Goal: Task Accomplishment & Management: Use online tool/utility

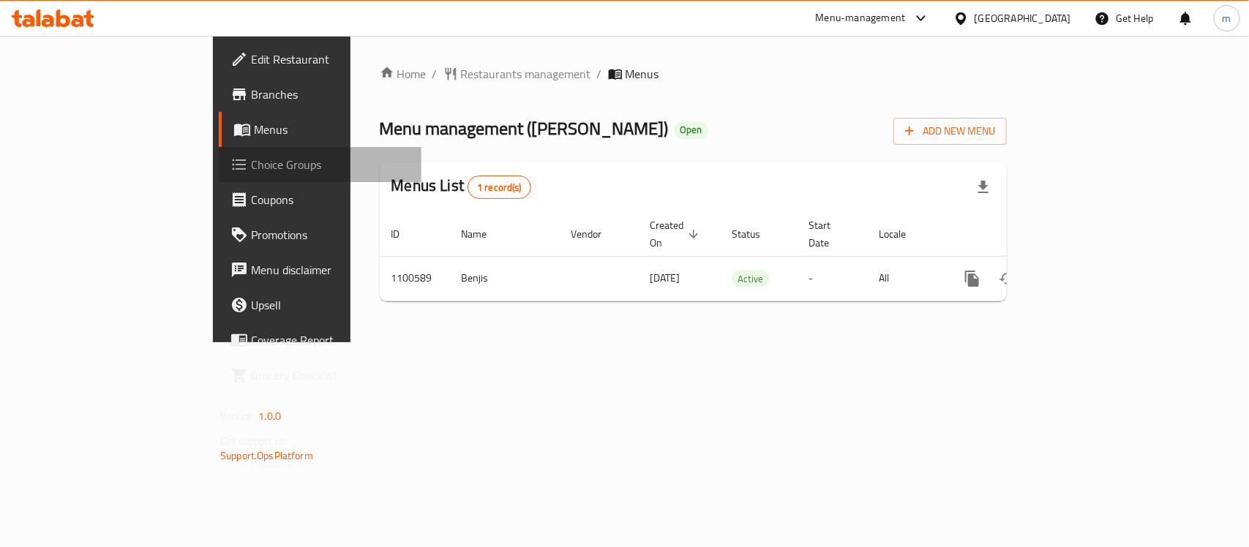
click at [251, 172] on span "Choice Groups" at bounding box center [330, 165] width 159 height 18
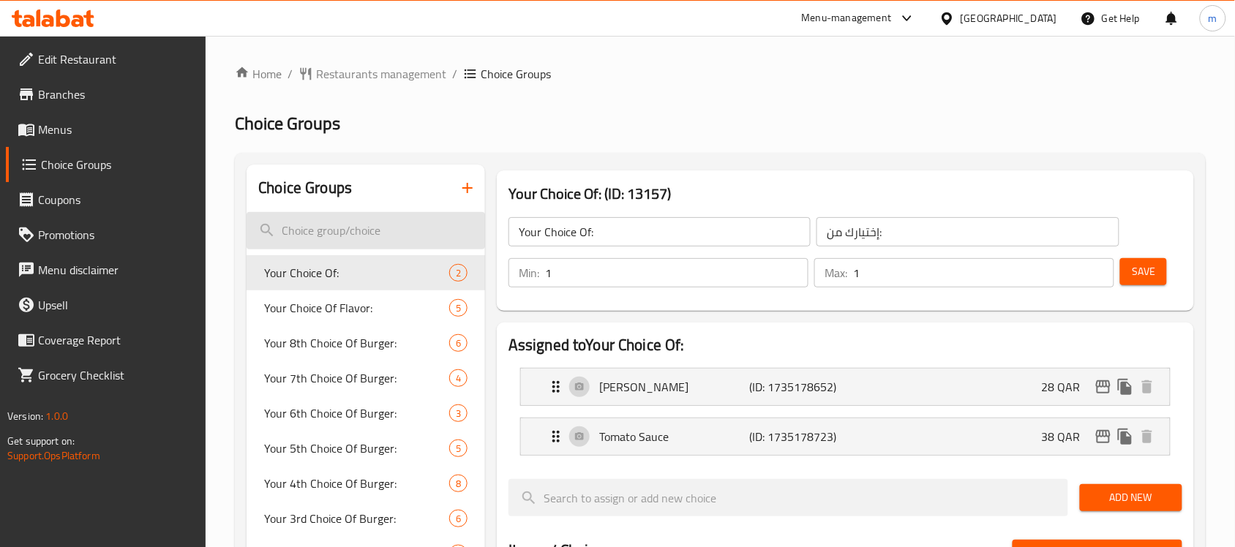
click at [375, 236] on input "search" at bounding box center [366, 230] width 239 height 37
paste input "Extra Supreme Order"
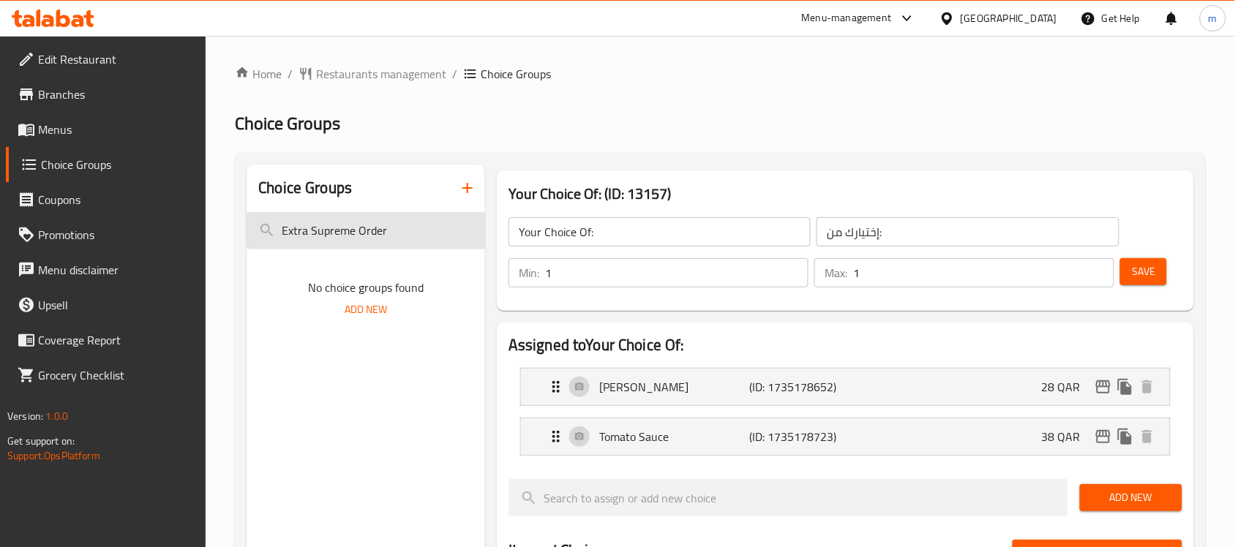
click at [426, 221] on input "Extra Supreme Order" at bounding box center [366, 230] width 239 height 37
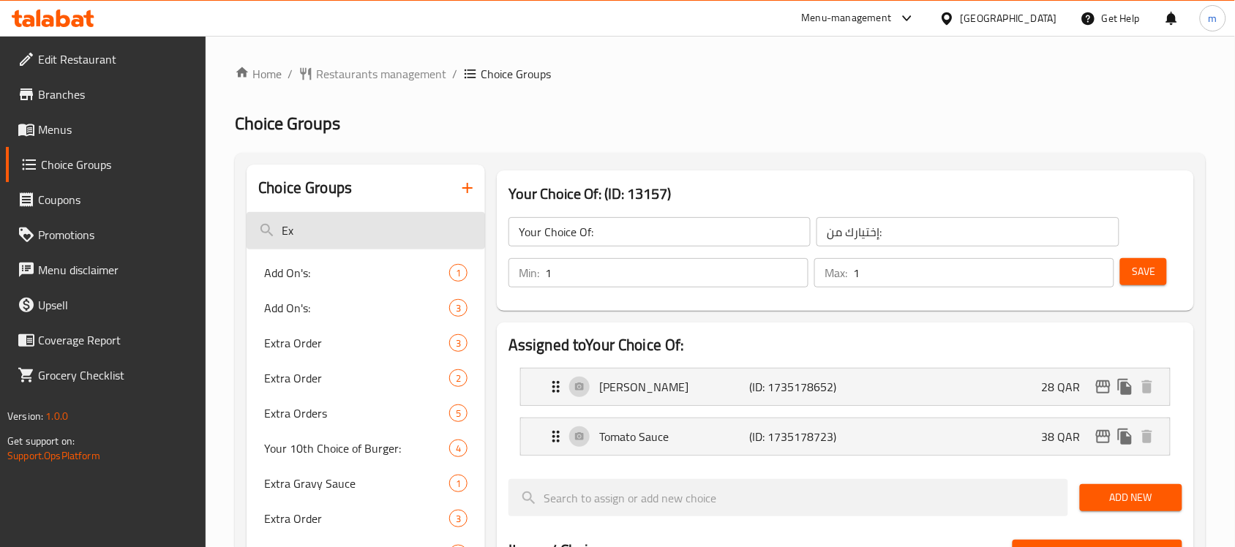
type input "E"
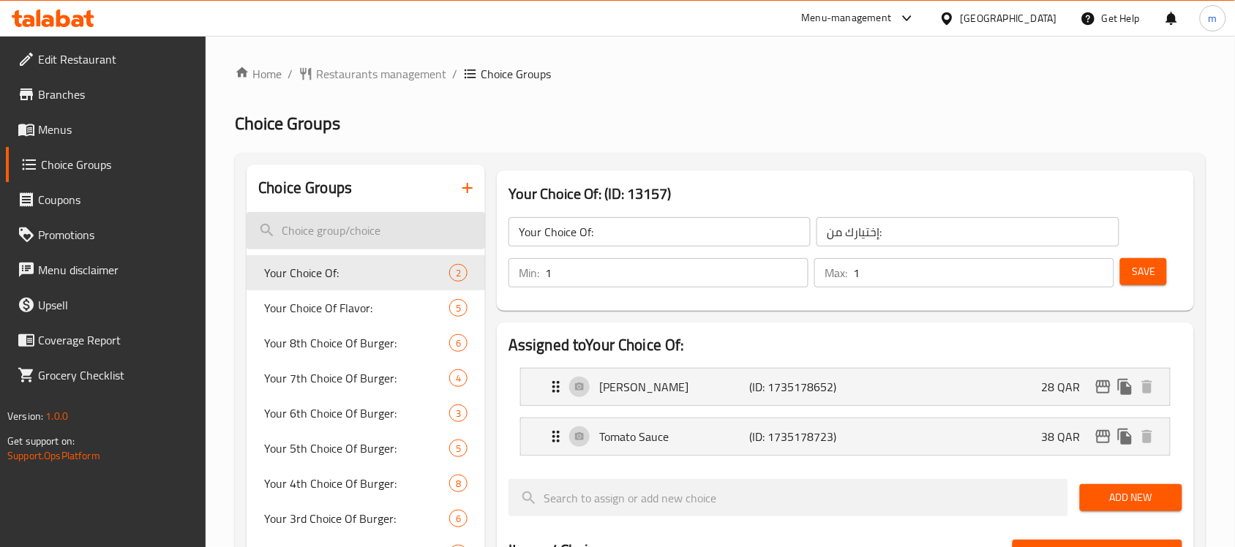
click at [374, 242] on input "search" at bounding box center [366, 230] width 239 height 37
paste input "Extra Supreme Order"
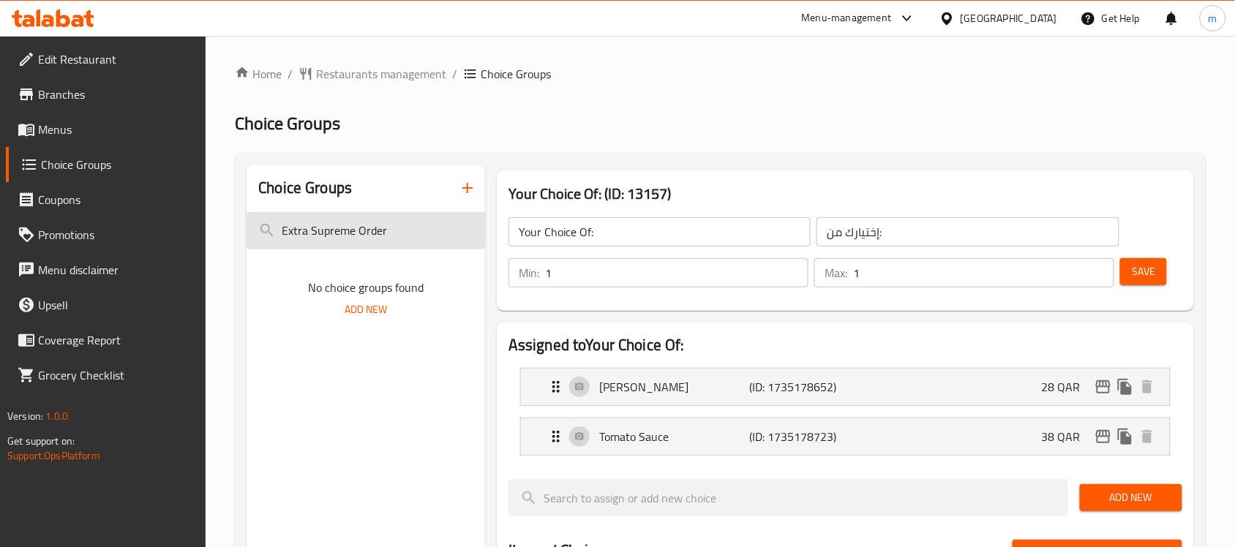
click at [445, 245] on input "Extra Supreme Order" at bounding box center [366, 230] width 239 height 37
paste input "Hawaiian"
type input "Extra Hawaiian Order"
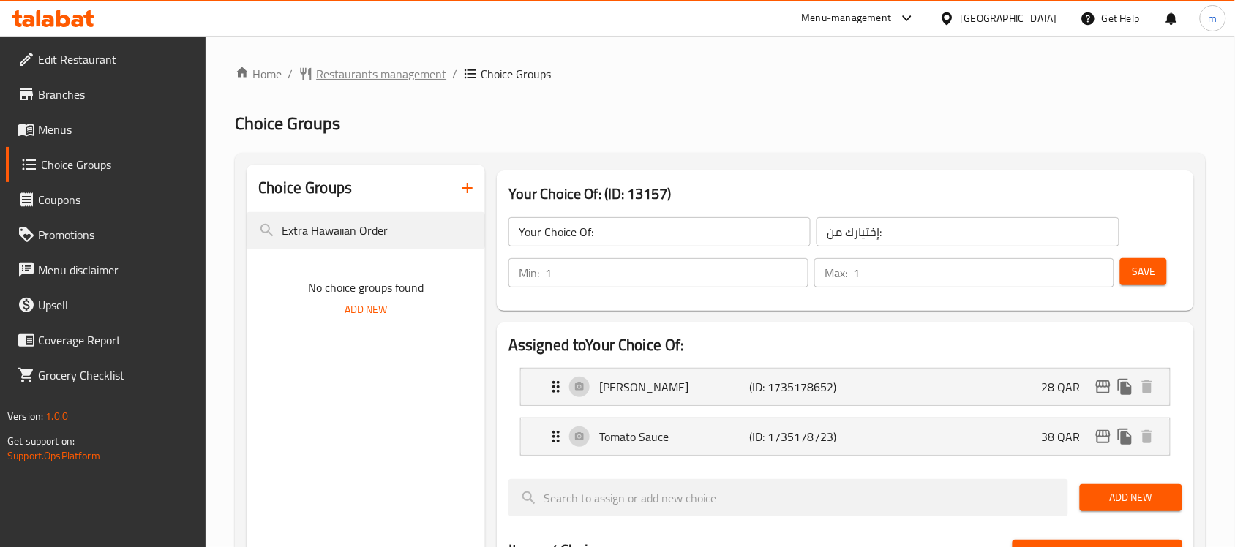
click at [386, 67] on span "Restaurants management" at bounding box center [381, 74] width 130 height 18
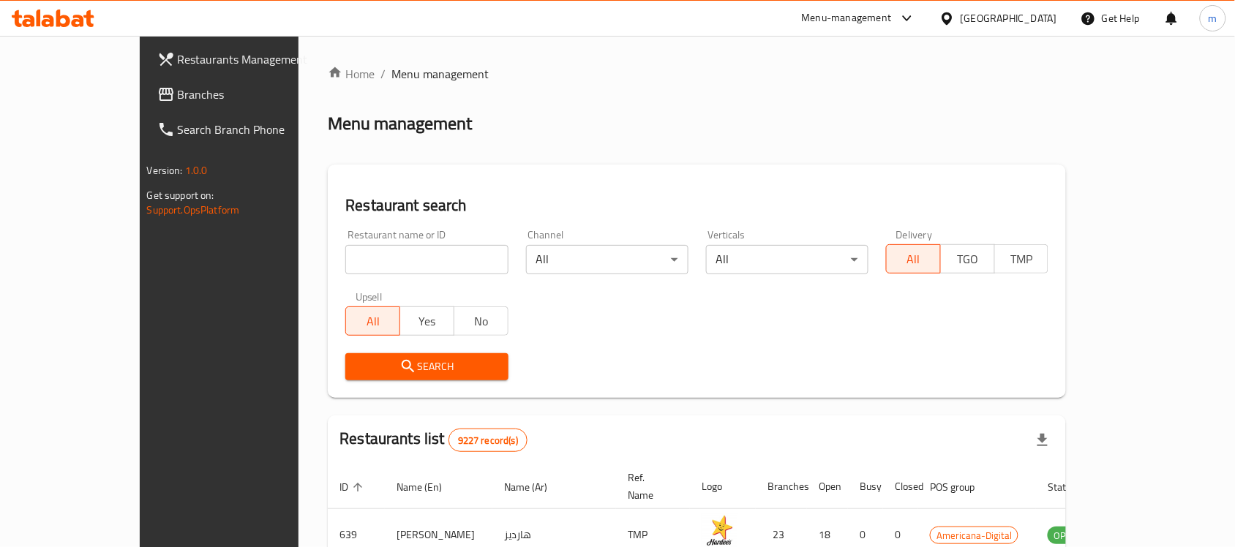
click at [178, 97] on span "Branches" at bounding box center [256, 95] width 157 height 18
